Goal: Information Seeking & Learning: Check status

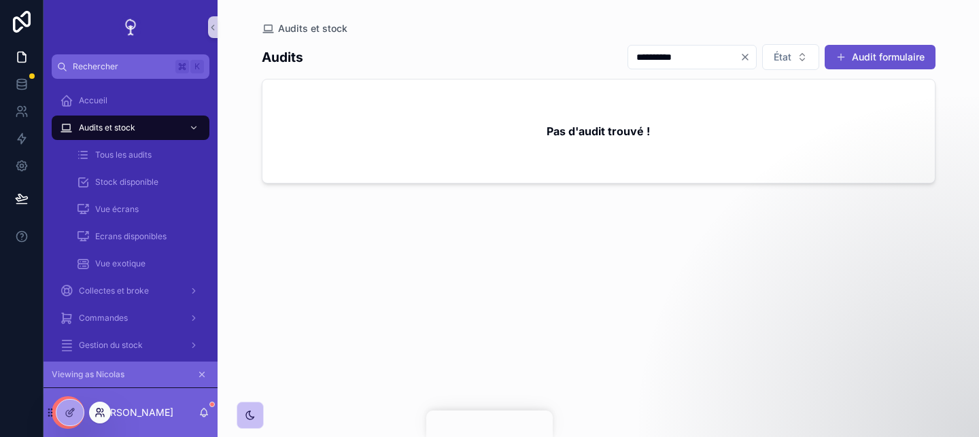
click at [101, 410] on icon at bounding box center [100, 412] width 11 height 11
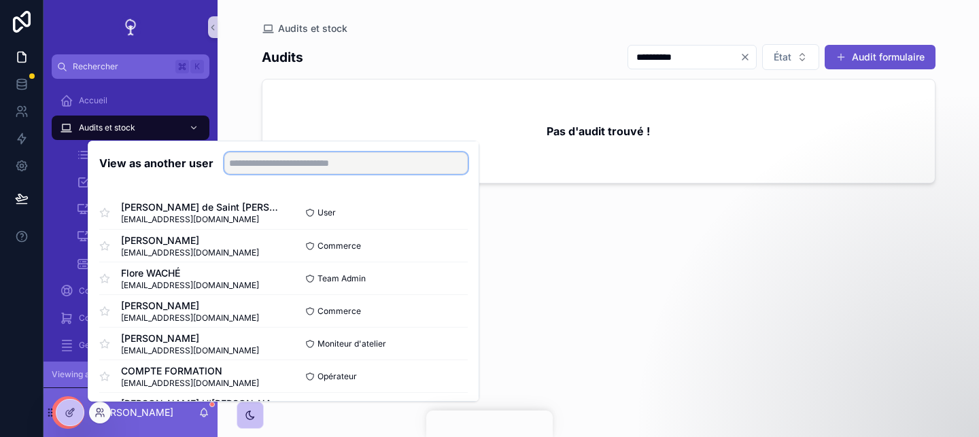
click at [238, 169] on input "text" at bounding box center [345, 163] width 243 height 22
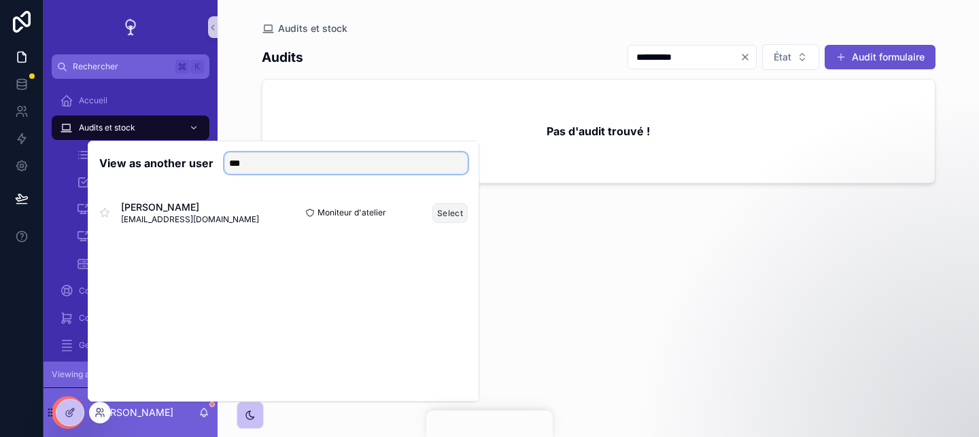
type input "***"
click at [451, 212] on button "Select" at bounding box center [449, 213] width 35 height 20
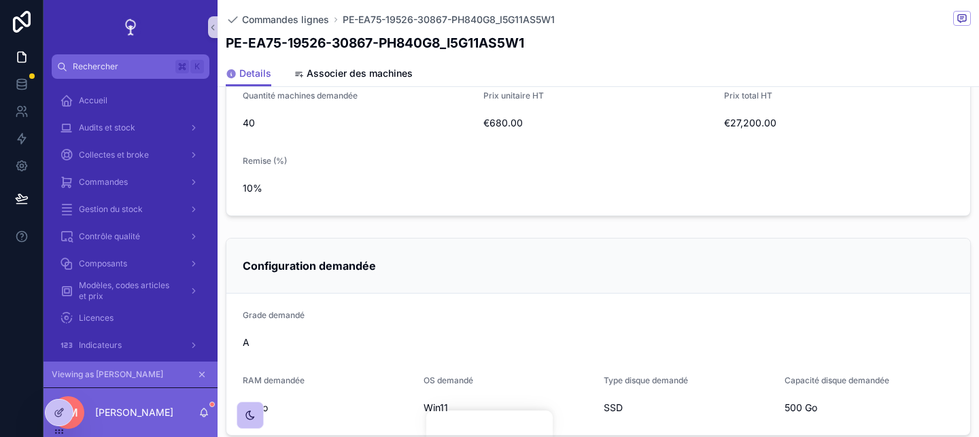
scroll to position [832, 0]
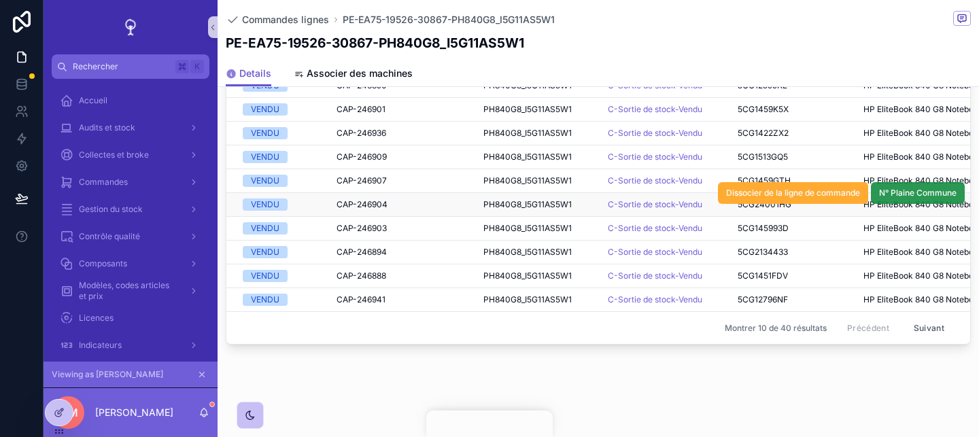
click at [921, 194] on span "N° Plaine Commune" at bounding box center [918, 193] width 78 height 11
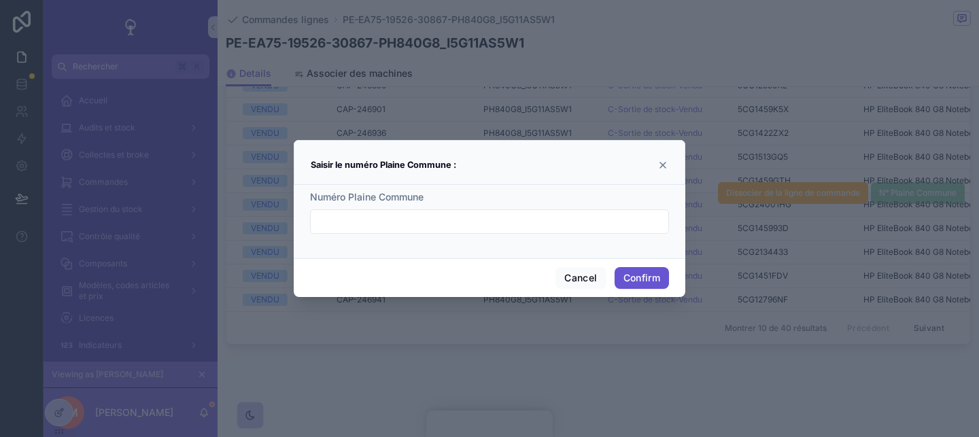
click at [667, 167] on icon at bounding box center [662, 165] width 11 height 11
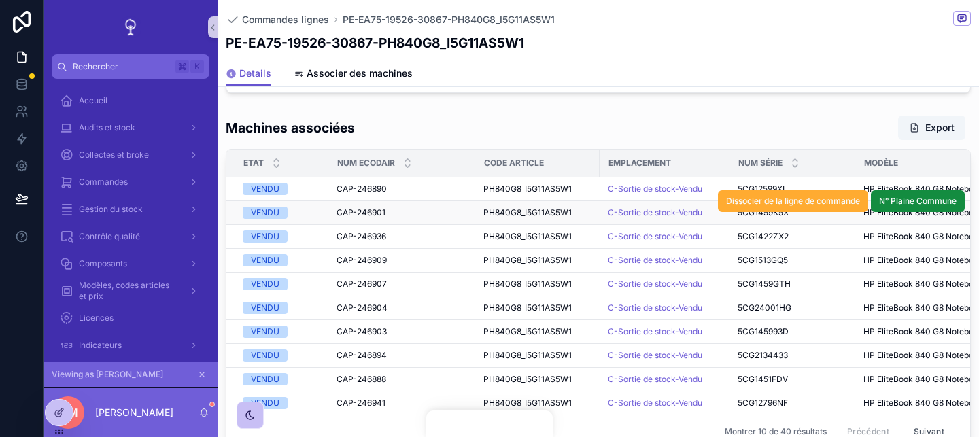
scroll to position [0, 245]
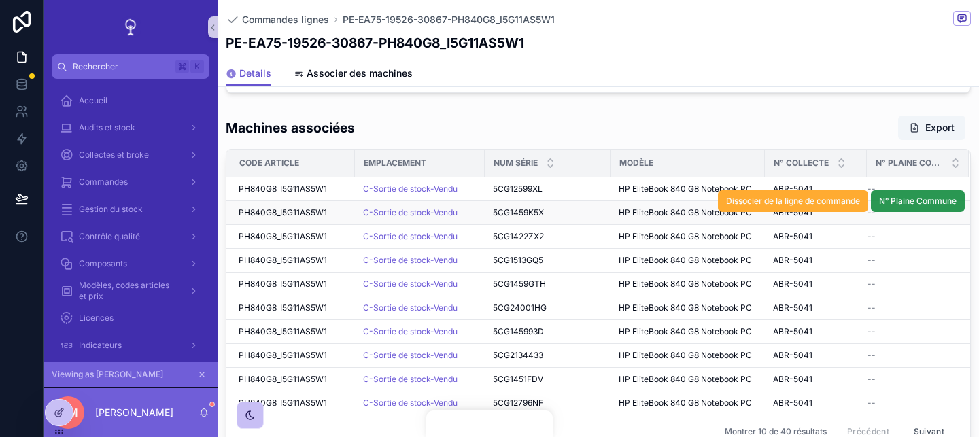
click at [912, 202] on span "N° Plaine Commune" at bounding box center [918, 201] width 78 height 11
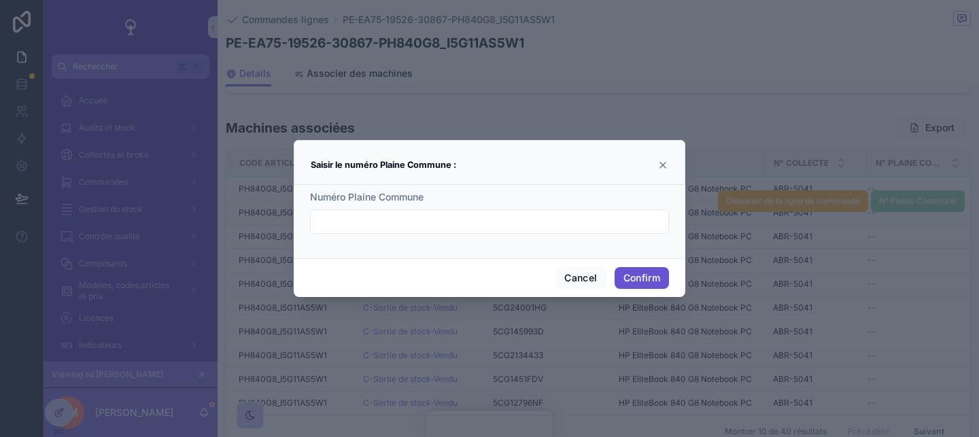
click at [622, 210] on div at bounding box center [489, 221] width 359 height 24
click at [604, 202] on div "Numéro Plaine Commune" at bounding box center [489, 197] width 359 height 14
click at [656, 171] on div "Saisir le numéro Plaine Commune :" at bounding box center [490, 165] width 358 height 16
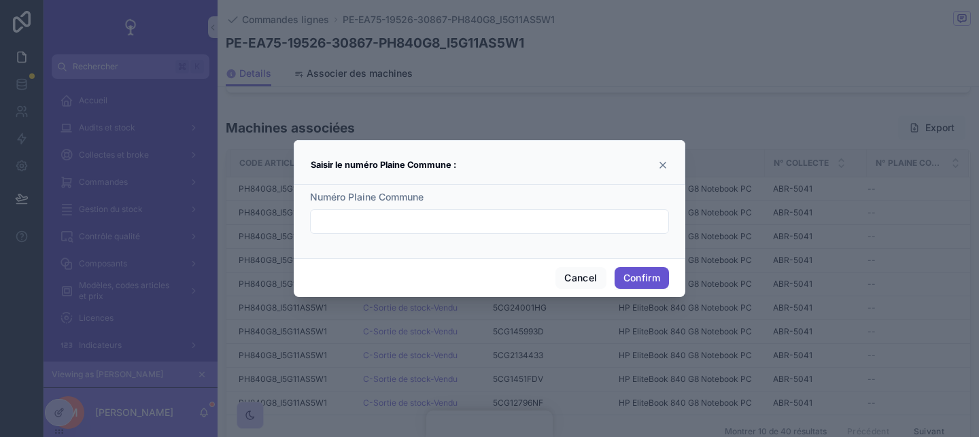
click at [521, 211] on div at bounding box center [489, 221] width 359 height 24
click at [515, 216] on input "text" at bounding box center [490, 221] width 358 height 19
type input "*"
type input "***"
click at [641, 283] on button "Confirm" at bounding box center [642, 278] width 54 height 22
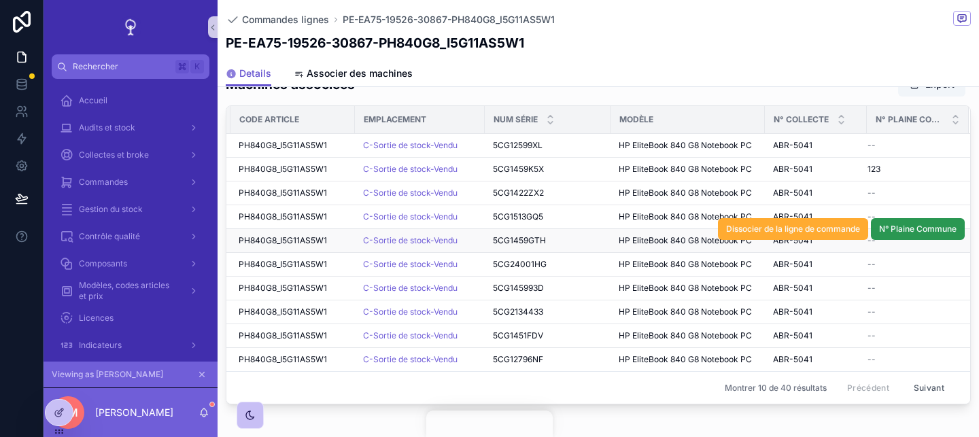
scroll to position [803, 0]
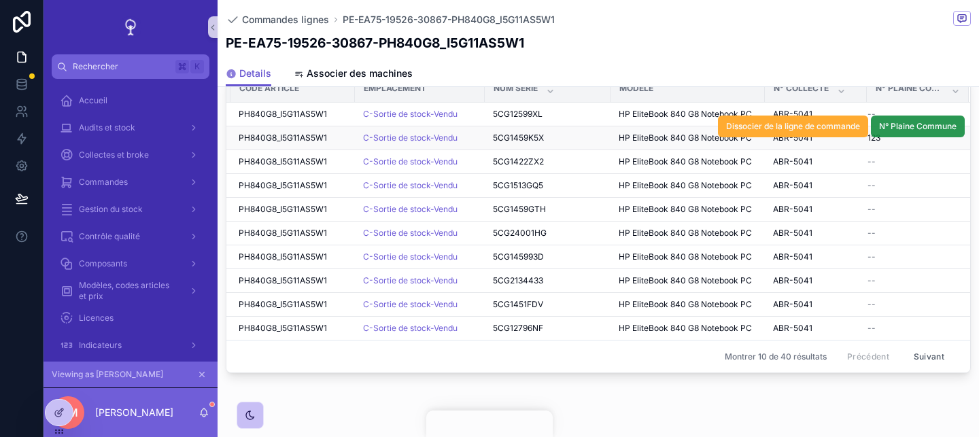
click at [943, 129] on span "N° Plaine Commune" at bounding box center [918, 126] width 78 height 11
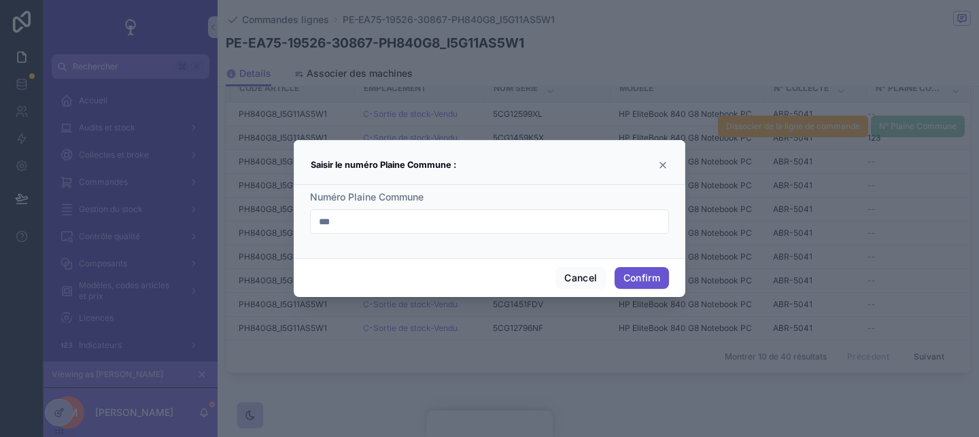
click at [562, 224] on input "***" at bounding box center [490, 221] width 358 height 19
click at [638, 279] on button "Confirm" at bounding box center [642, 278] width 54 height 22
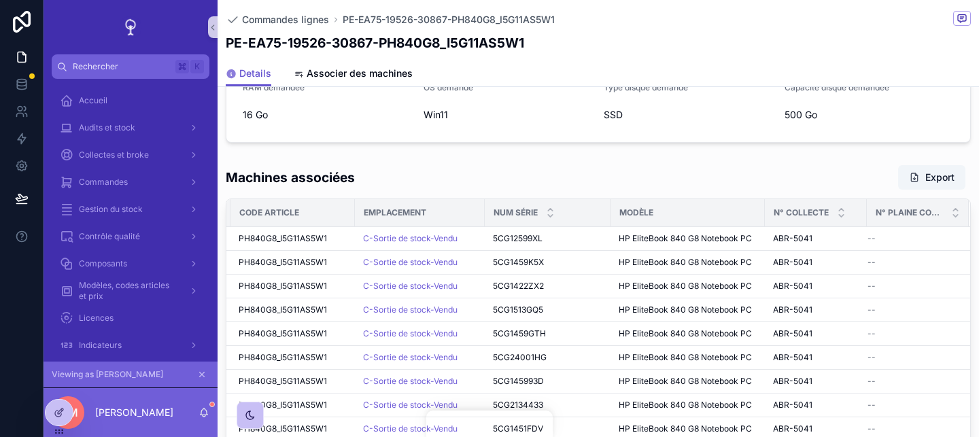
scroll to position [694, 0]
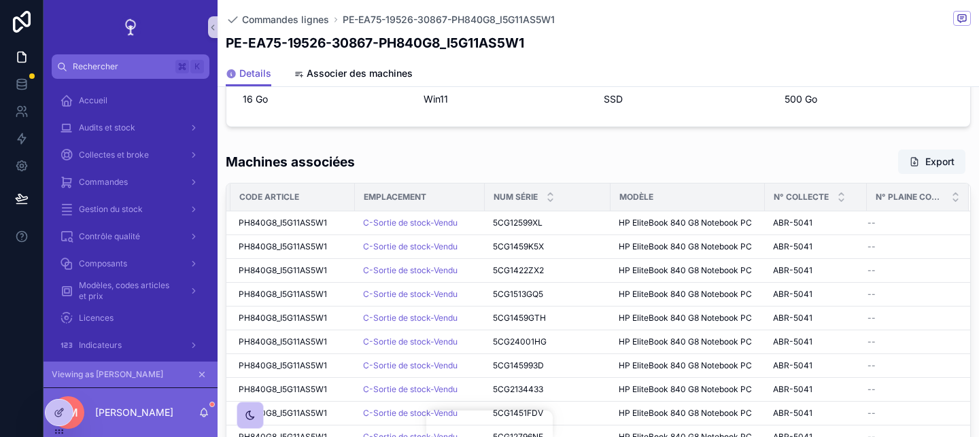
drag, startPoint x: 632, startPoint y: 172, endPoint x: 632, endPoint y: 121, distance: 51.0
click at [632, 120] on form "Grade demandé A RAM demandée 16 Go OS demandé Win11 Type disque demandé SSD Cap…" at bounding box center [598, 55] width 744 height 141
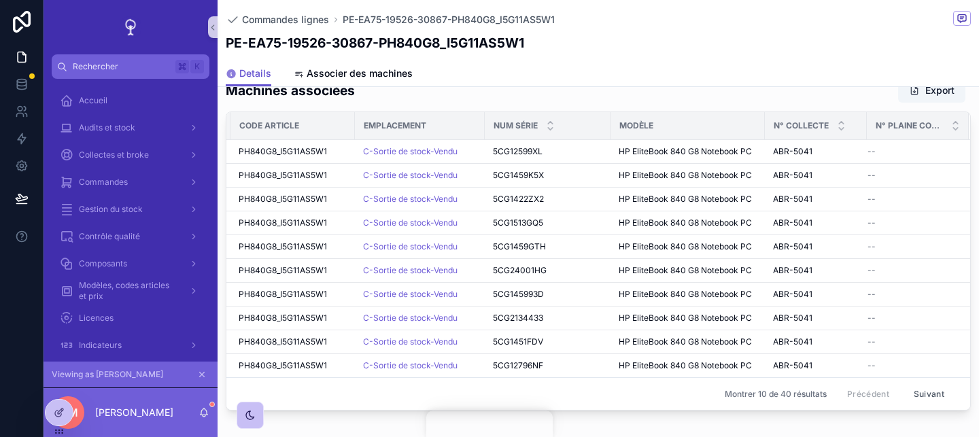
scroll to position [764, 0]
click at [201, 379] on icon "scrollable content" at bounding box center [202, 375] width 10 height 10
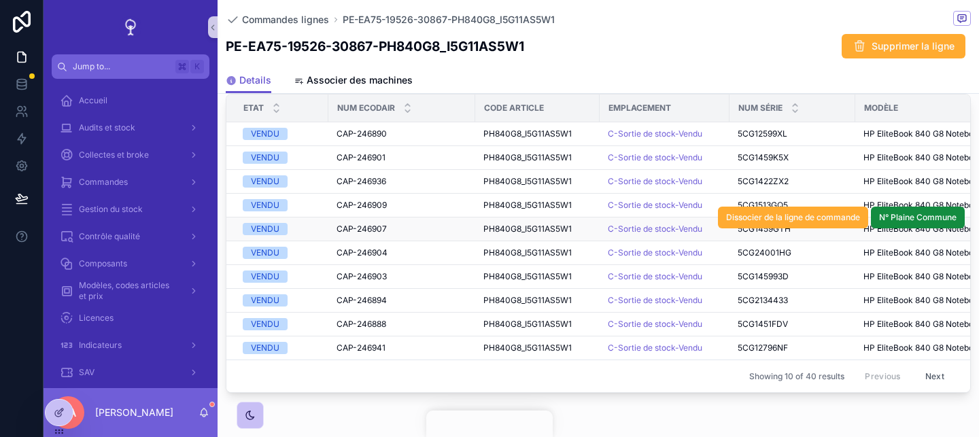
scroll to position [789, 0]
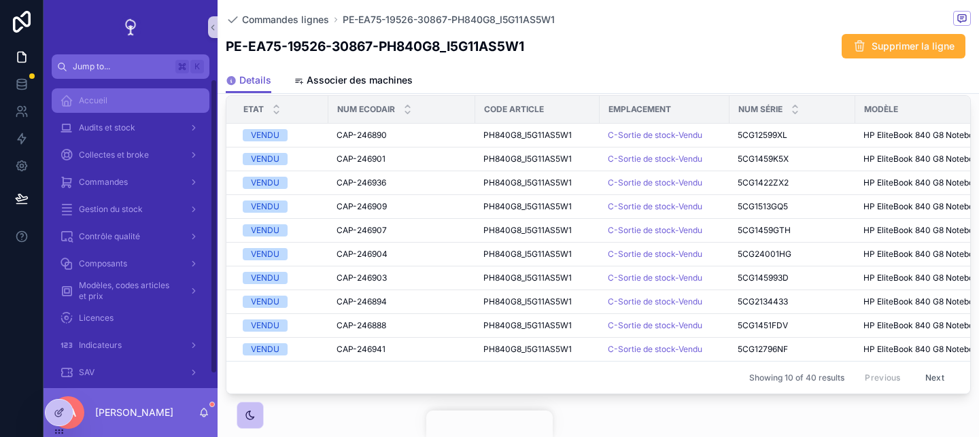
click at [139, 105] on div "Accueil" at bounding box center [130, 101] width 141 height 22
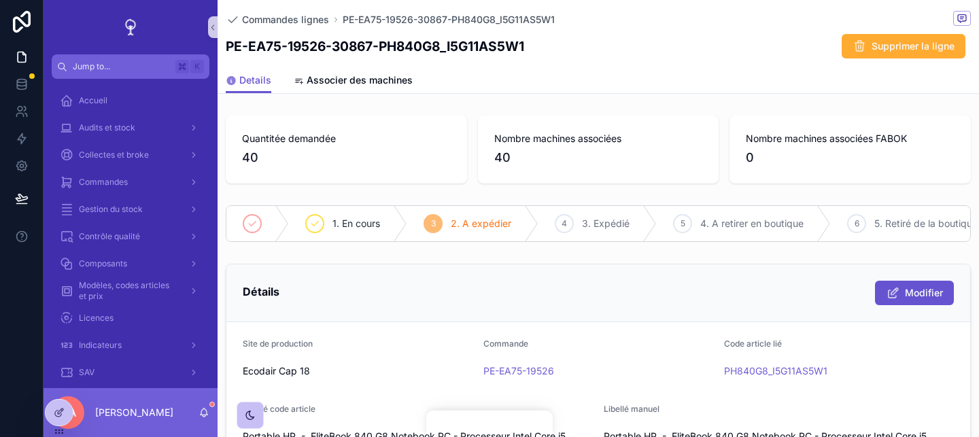
click at [689, 169] on div "Nombre machines associées 40" at bounding box center [598, 150] width 241 height 68
click at [599, 307] on div "Détails Modifier" at bounding box center [598, 293] width 744 height 58
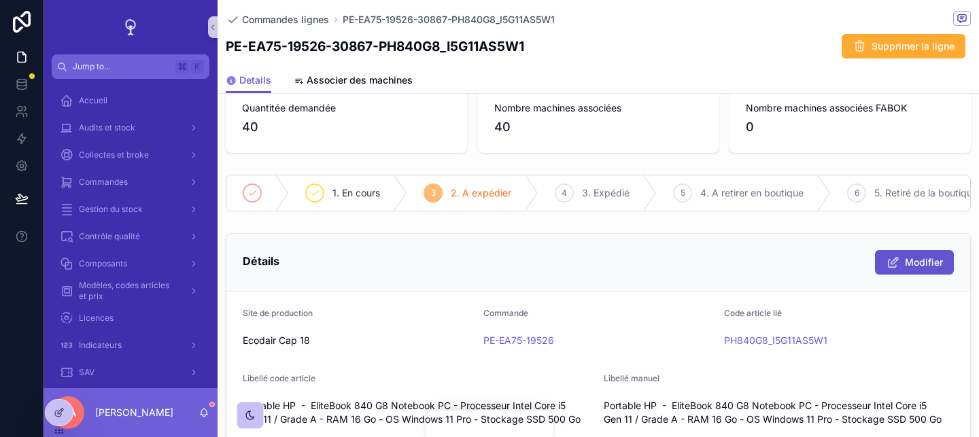
scroll to position [53, 0]
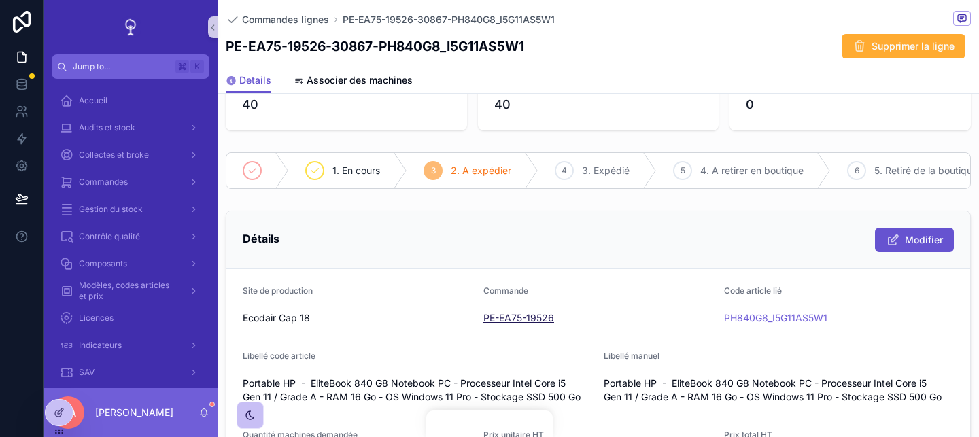
click at [524, 315] on span "PE-EA75-19526" at bounding box center [518, 318] width 71 height 14
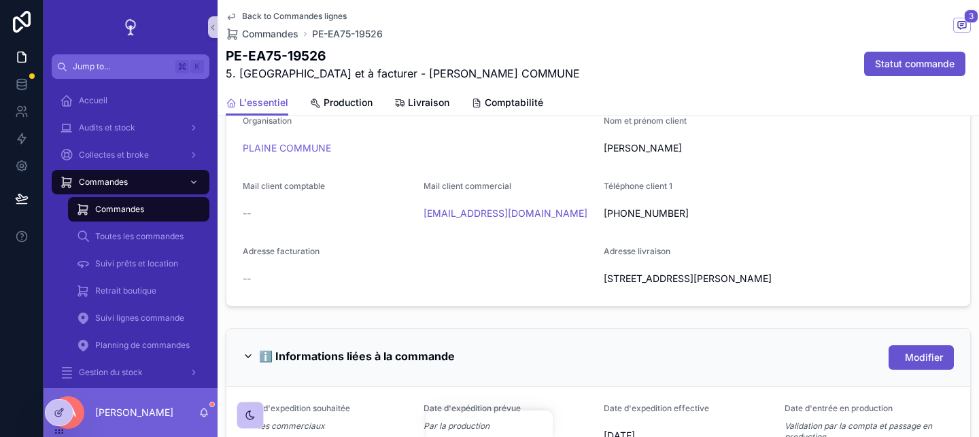
scroll to position [265, 0]
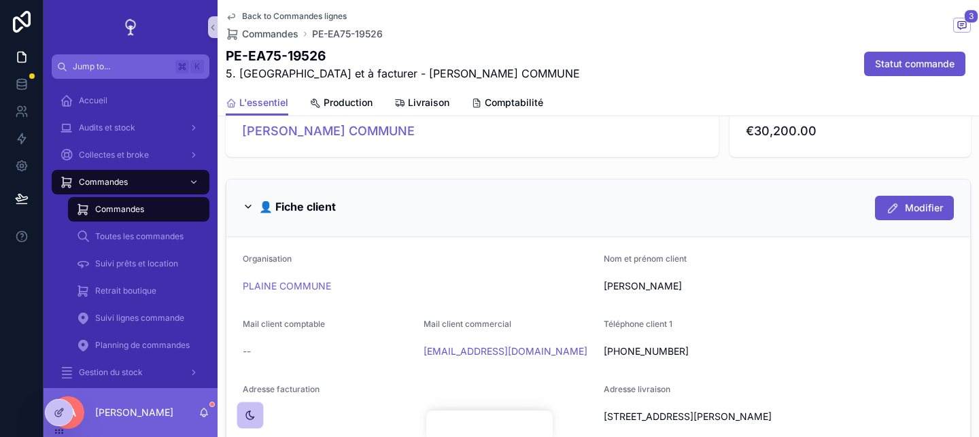
click at [534, 279] on div "PLAINE COMMUNE" at bounding box center [418, 286] width 350 height 14
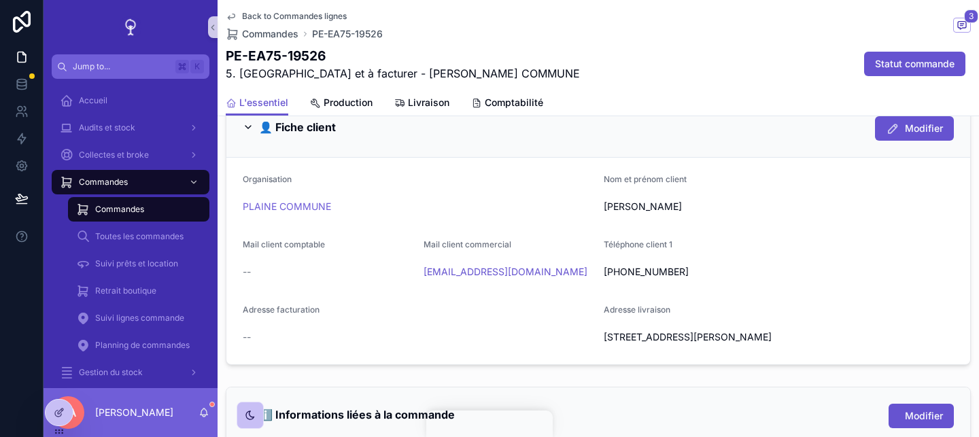
click at [540, 326] on div "--" at bounding box center [418, 337] width 350 height 22
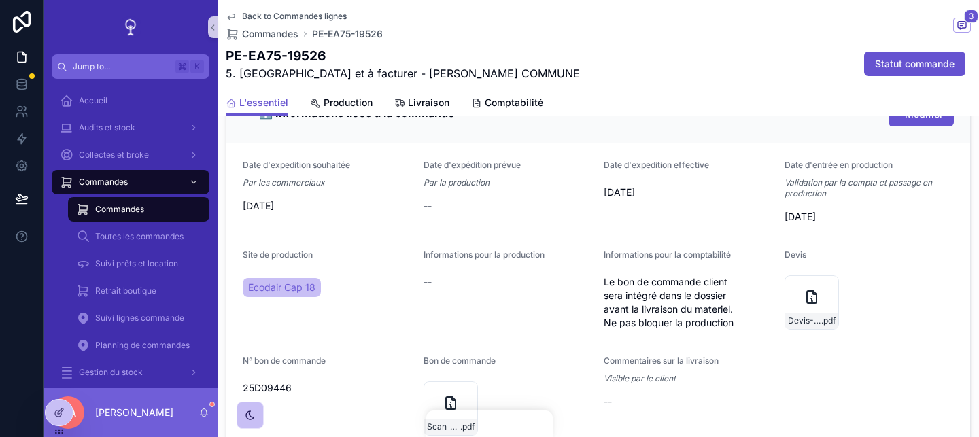
scroll to position [652, 0]
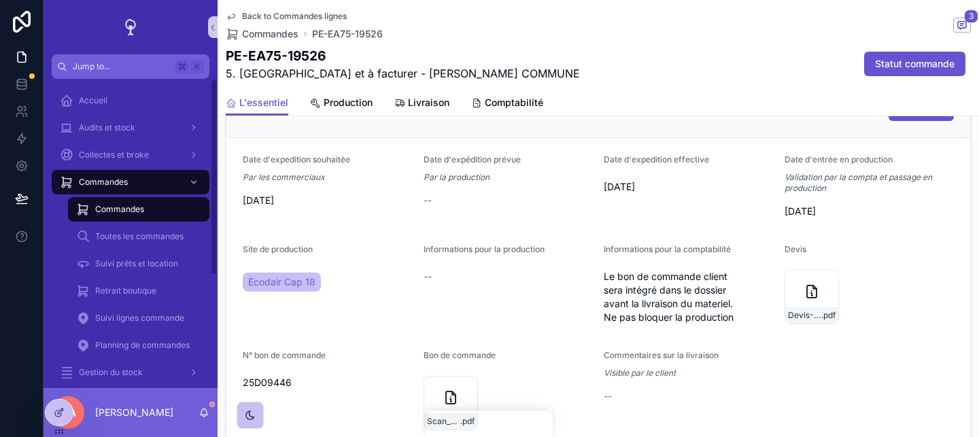
click at [164, 204] on div "Commandes" at bounding box center [138, 210] width 125 height 22
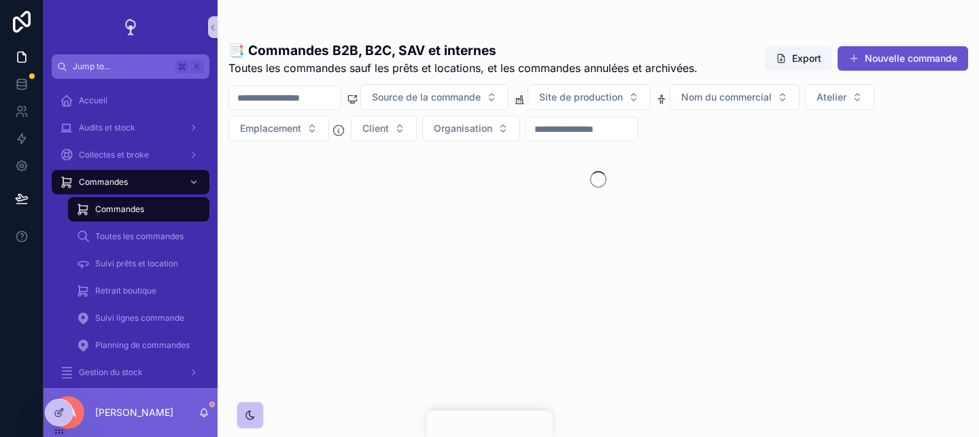
click at [284, 98] on input "scrollable content" at bounding box center [285, 97] width 112 height 19
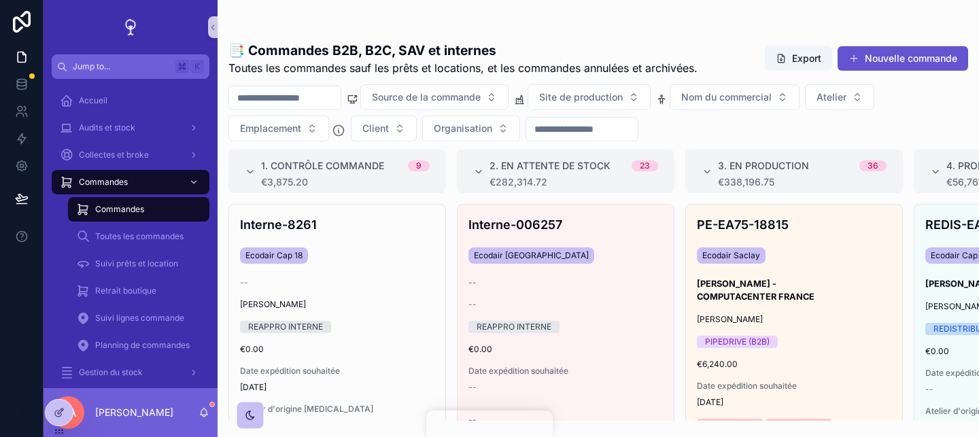
click at [284, 98] on input "scrollable content" at bounding box center [285, 97] width 112 height 19
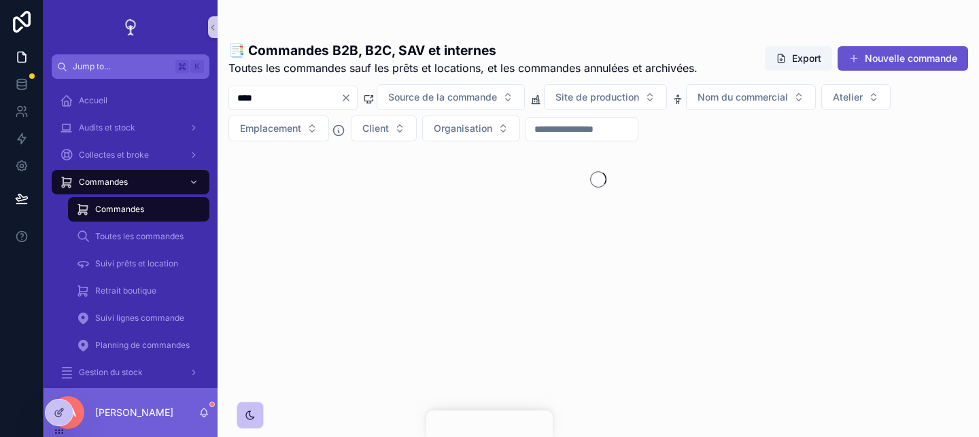
type input "*****"
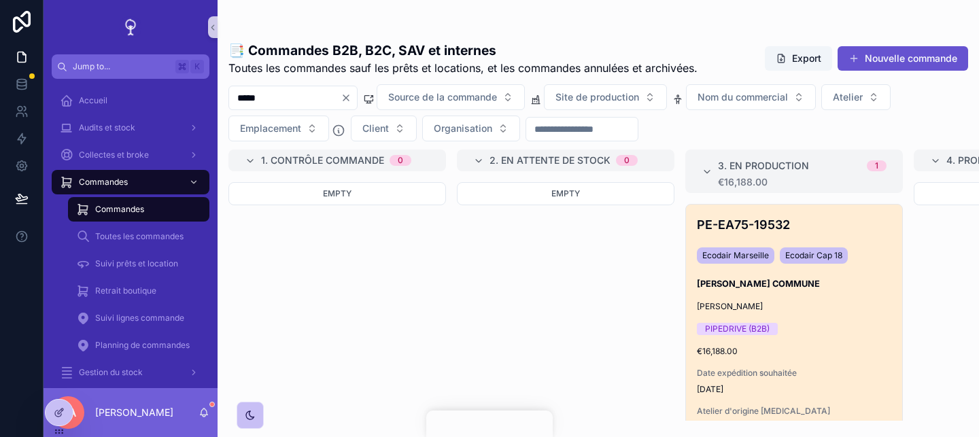
click at [821, 235] on div "PE-EA75-19532 Ecodair Marseille Ecodair Cap 18 RABAH AMROUN - PLAINE COMMUNE St…" at bounding box center [794, 341] width 216 height 273
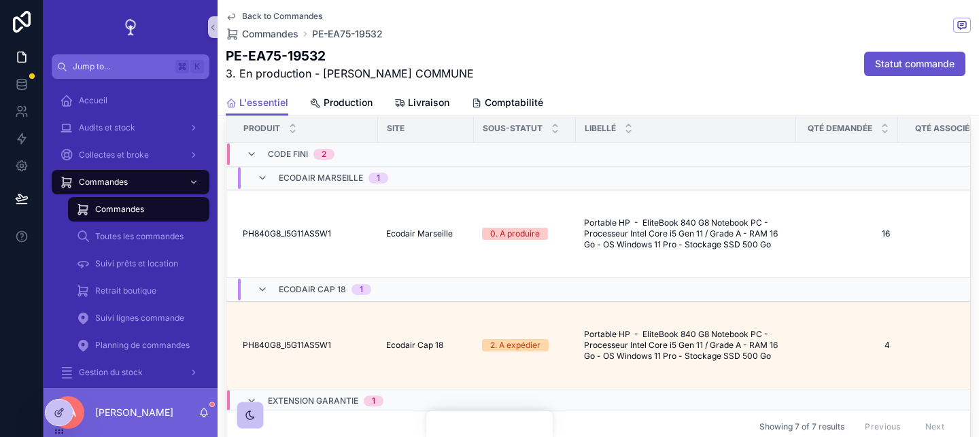
scroll to position [1299, 0]
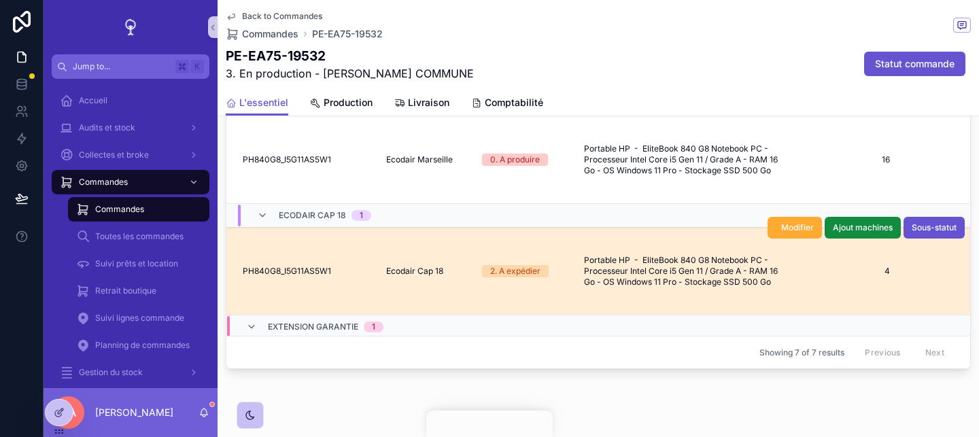
click at [273, 266] on span "PH840G8_I5G11AS5W1" at bounding box center [287, 271] width 88 height 11
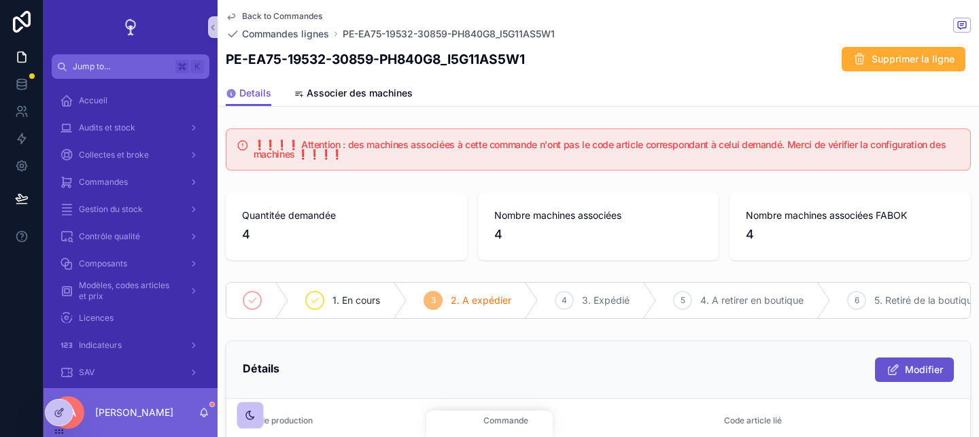
click at [587, 171] on div "❗❗❗❗ Attention : des machines associées à cette commande n'ont pas le code arti…" at bounding box center [598, 149] width 761 height 53
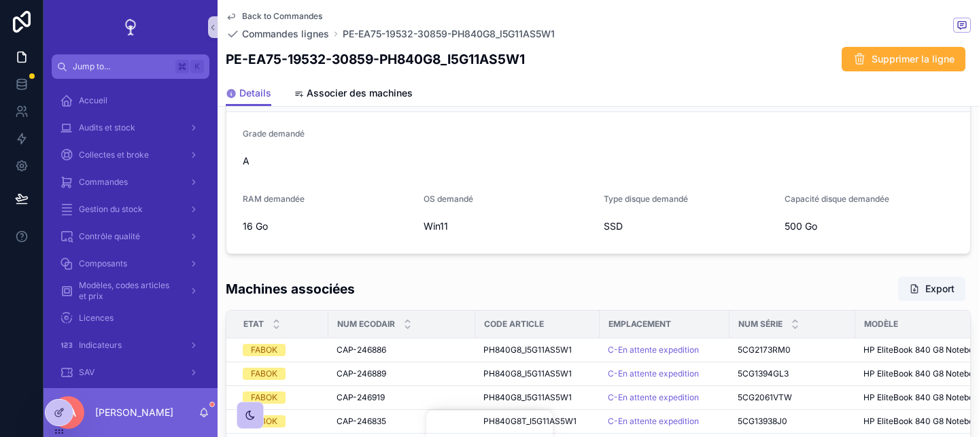
scroll to position [772, 0]
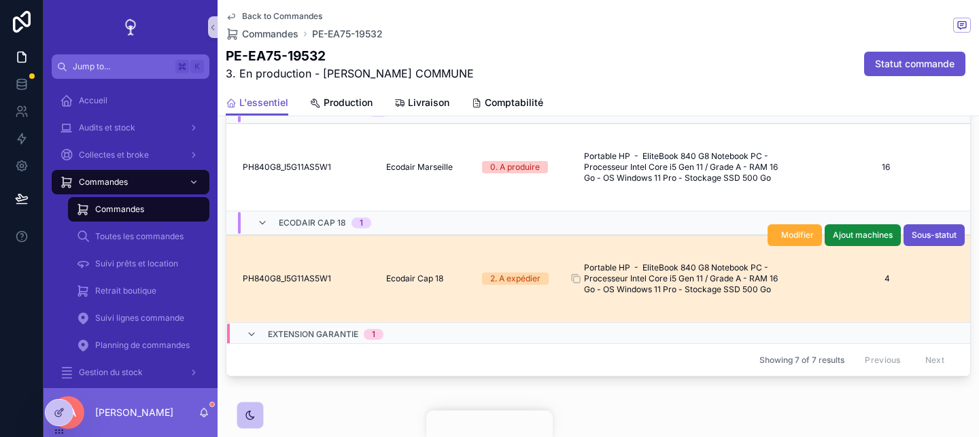
scroll to position [1290, 0]
click at [366, 274] on div "PH840G8_I5G11AS5W1 PH840G8_I5G11AS5W1" at bounding box center [306, 279] width 127 height 11
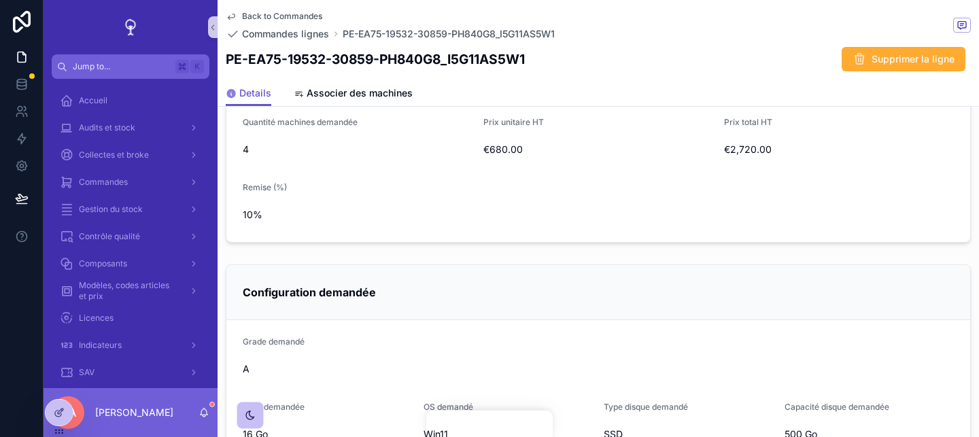
scroll to position [772, 0]
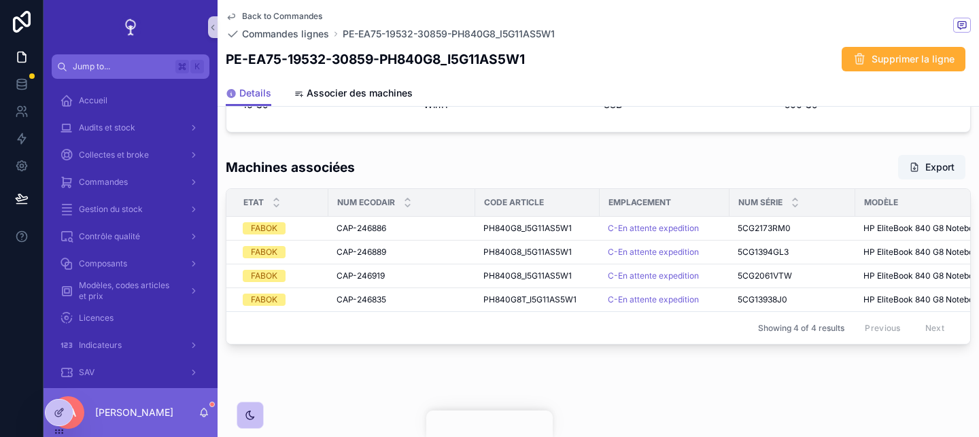
click at [562, 161] on div "Machines associées Export" at bounding box center [598, 167] width 745 height 26
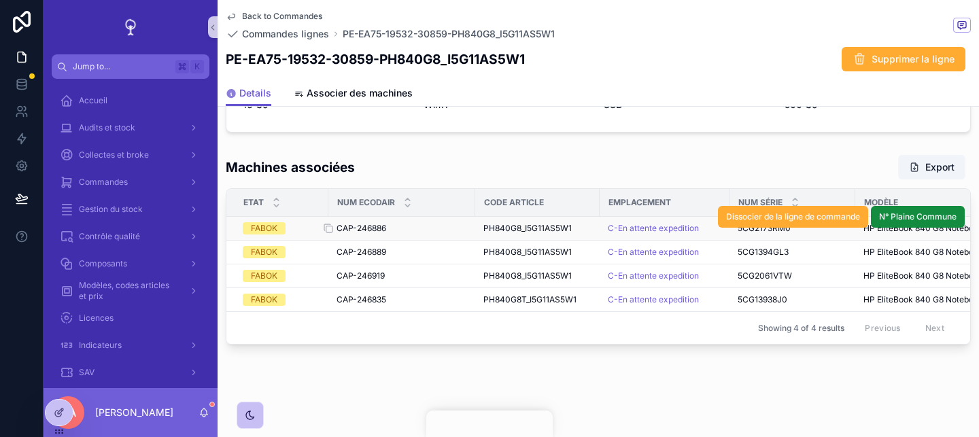
click at [363, 230] on span "CAP-246886" at bounding box center [362, 228] width 50 height 11
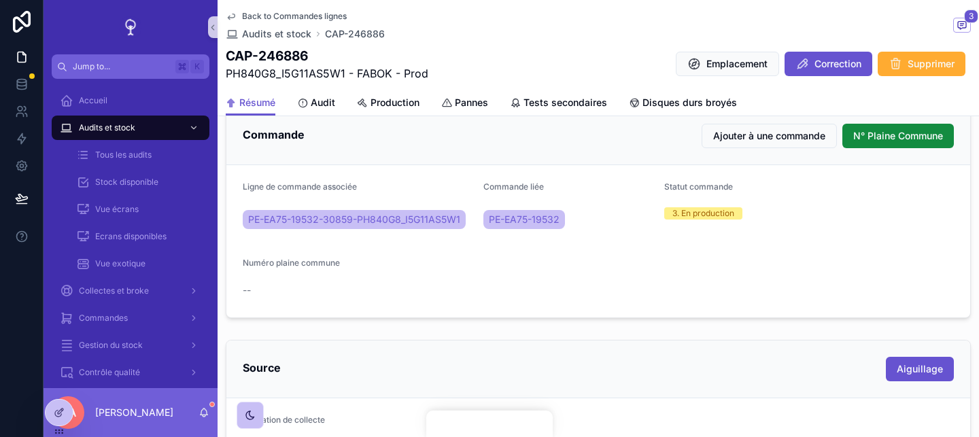
scroll to position [520, 0]
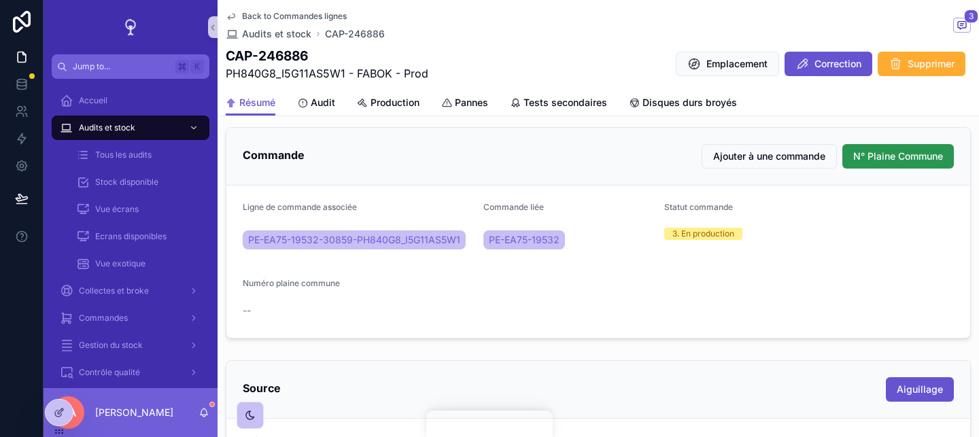
click at [921, 162] on span "N° Plaine Commune" at bounding box center [898, 157] width 90 height 14
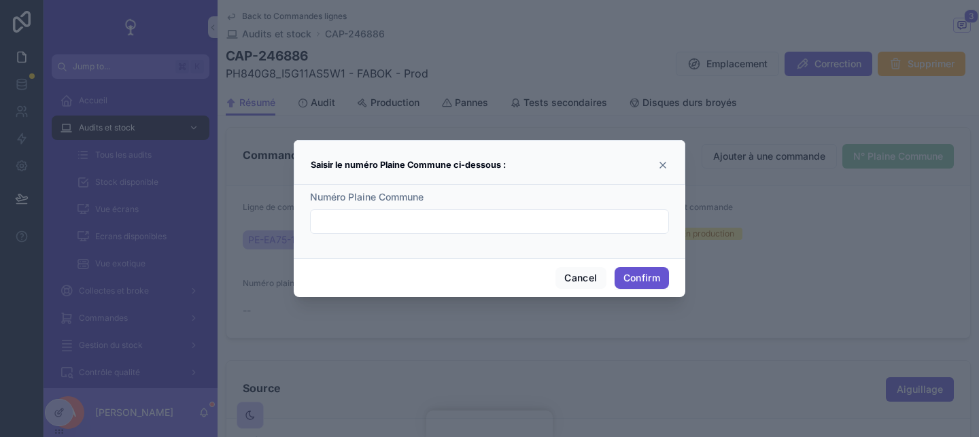
click at [669, 164] on div "Saisir le numéro Plaine Commune ci-dessous :" at bounding box center [490, 162] width 392 height 45
click at [663, 164] on icon at bounding box center [662, 164] width 5 height 5
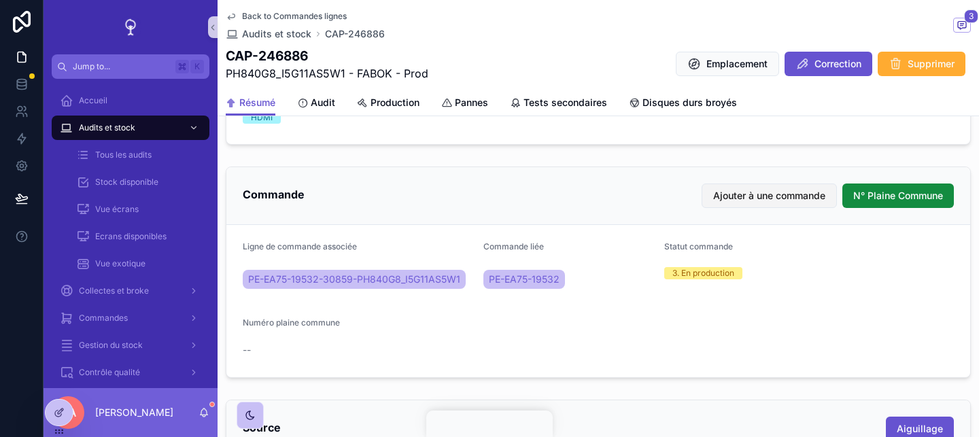
scroll to position [481, 0]
click at [902, 192] on span "N° Plaine Commune" at bounding box center [898, 195] width 90 height 14
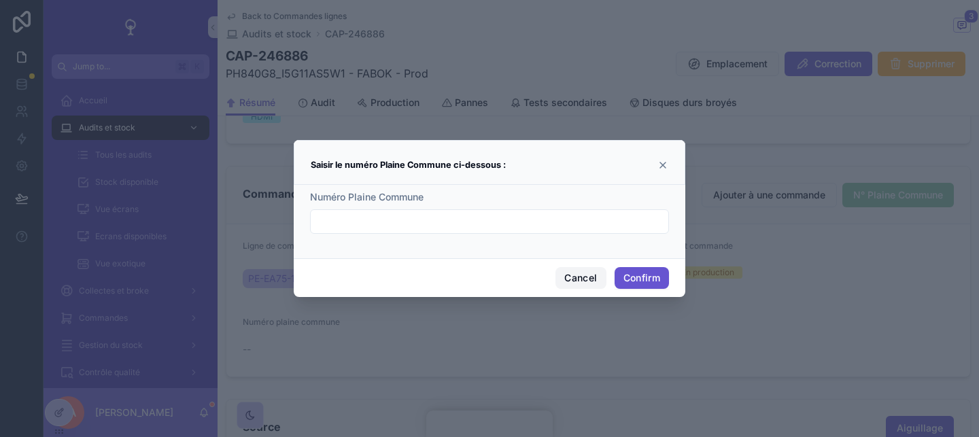
click at [569, 283] on button "Cancel" at bounding box center [580, 278] width 50 height 22
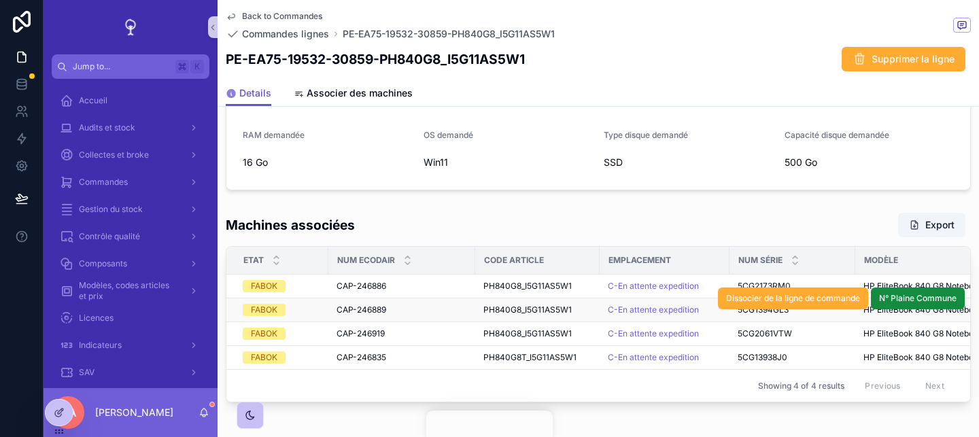
scroll to position [772, 0]
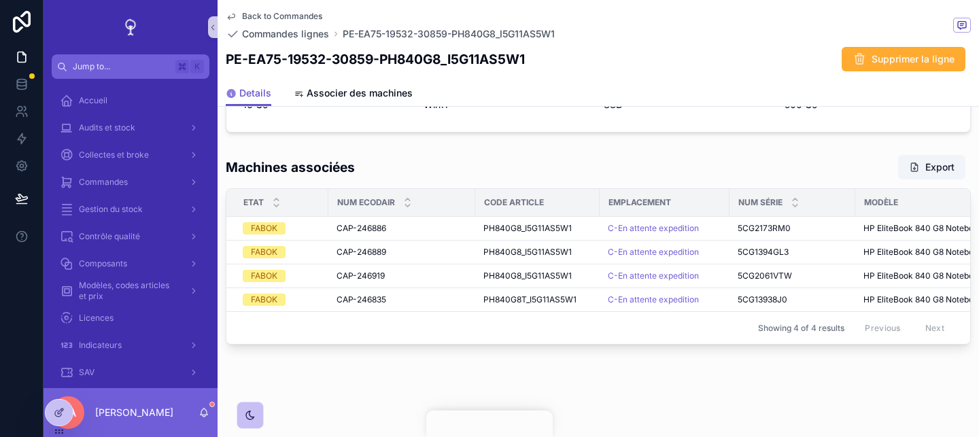
click at [742, 151] on div "Machines associées Export Etat Num Ecodair Code article Emplacement Num série M…" at bounding box center [598, 249] width 761 height 201
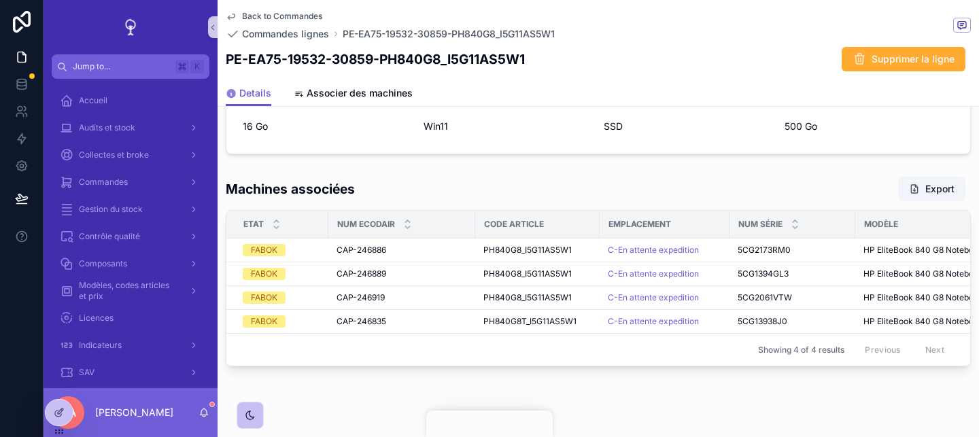
scroll to position [757, 0]
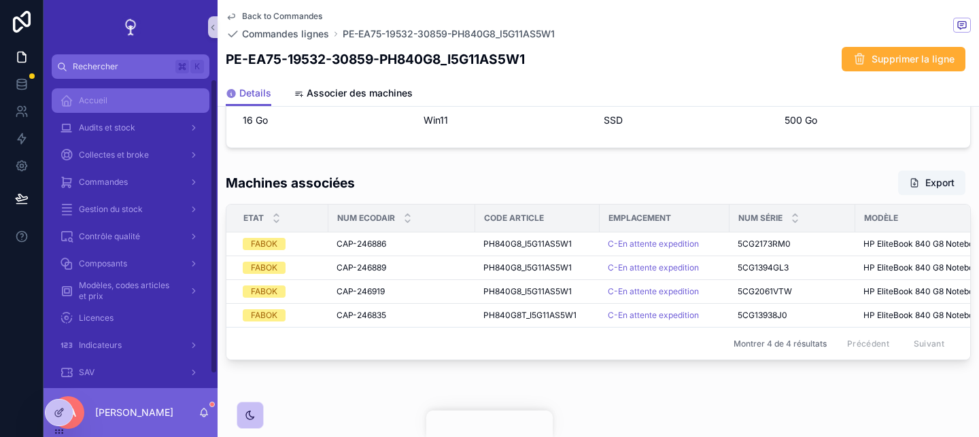
click at [100, 109] on div "Accueil" at bounding box center [130, 101] width 141 height 22
